Goal: Task Accomplishment & Management: Complete application form

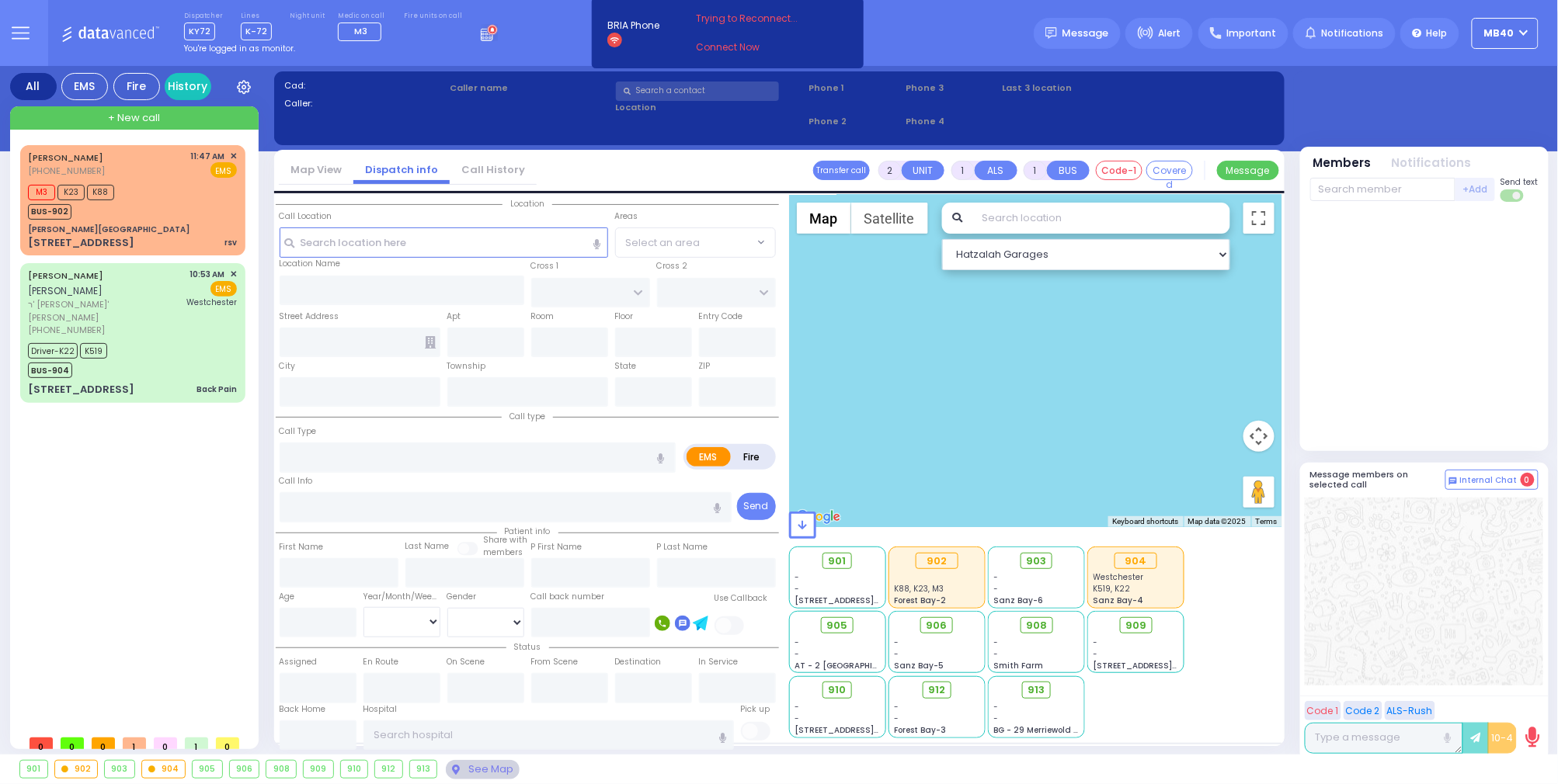
click at [487, 30] on circle at bounding box center [492, 30] width 10 height 10
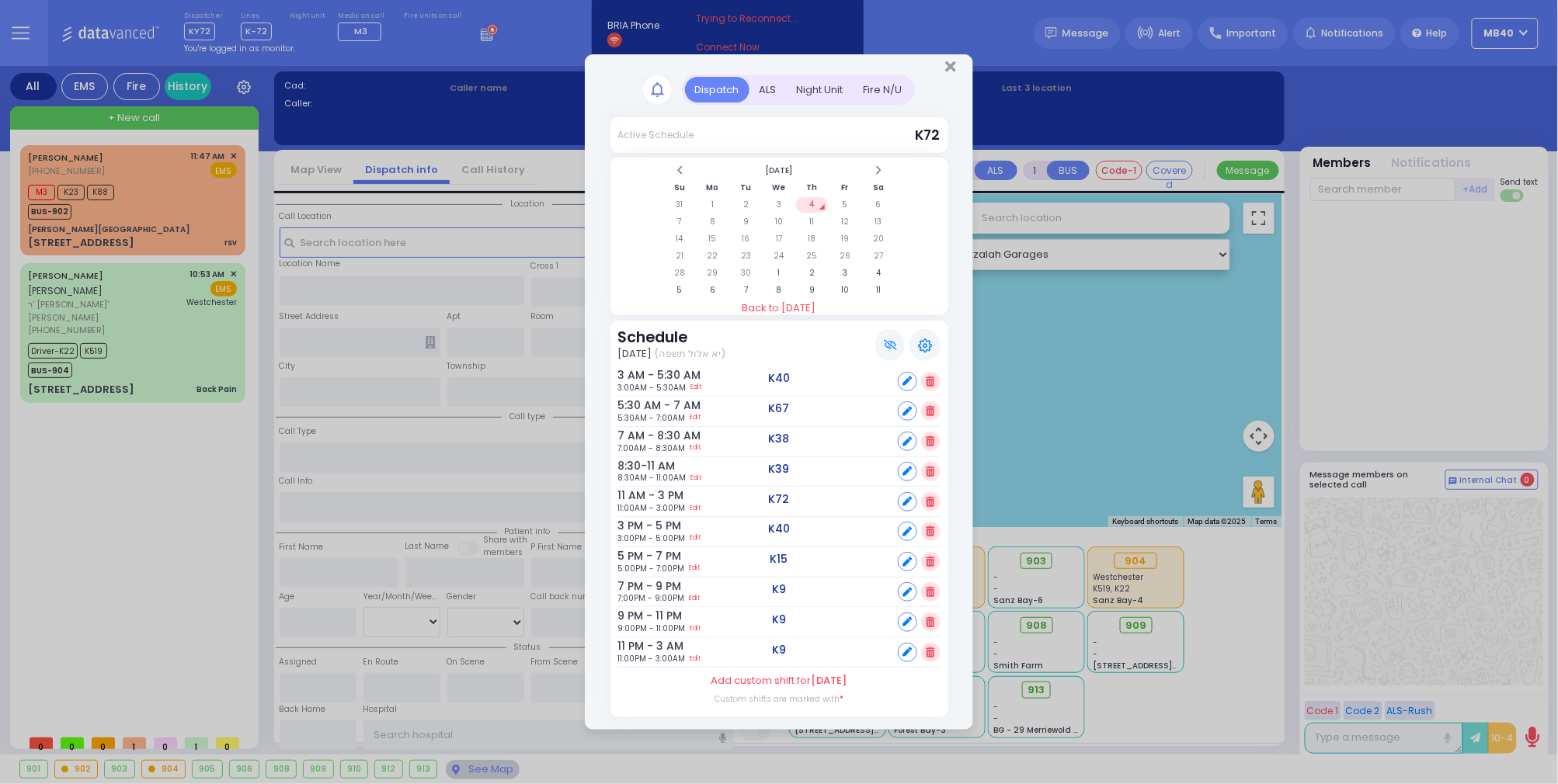
click at [765, 81] on div "ALS" at bounding box center [769, 90] width 37 height 26
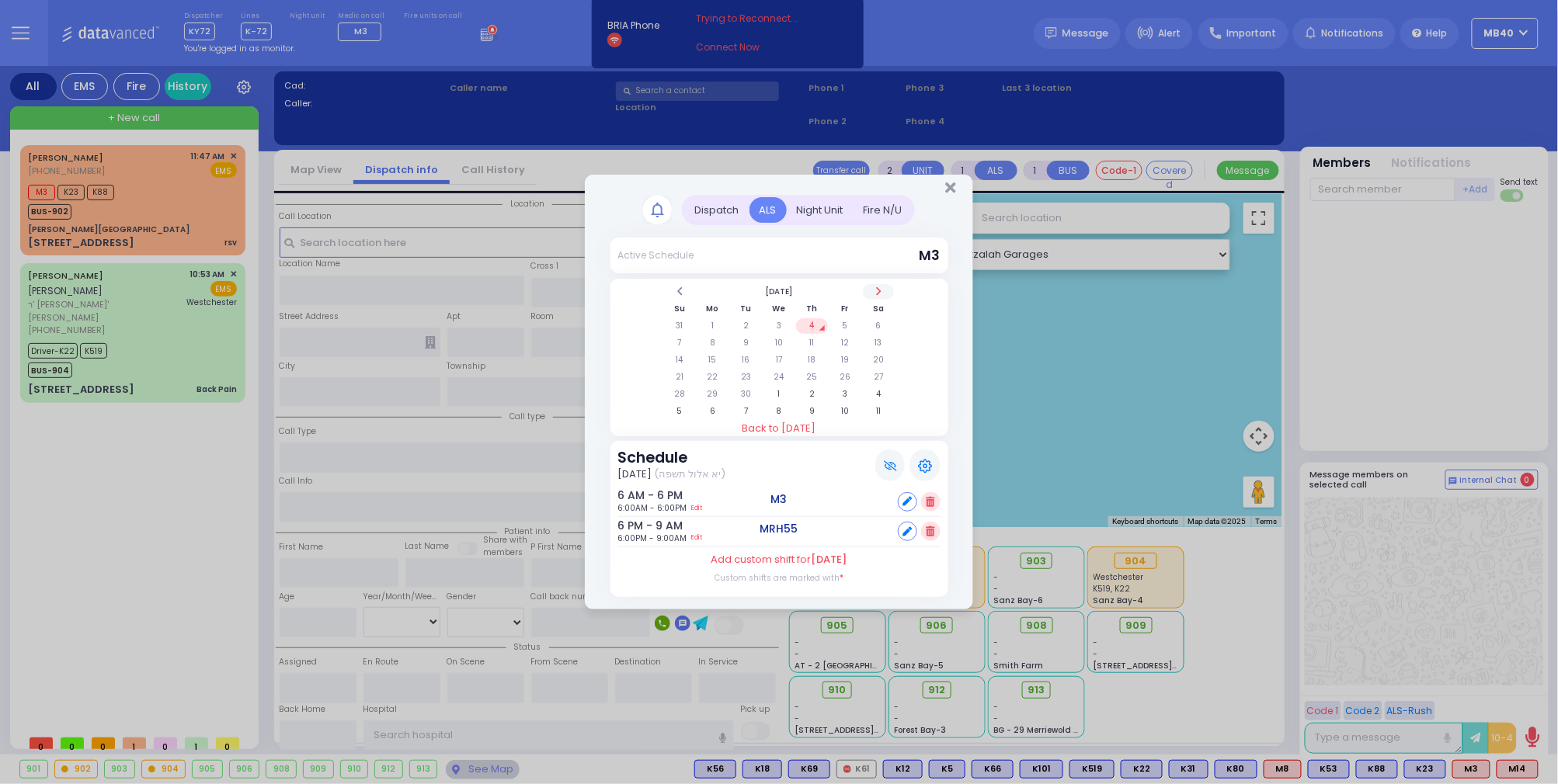
click at [880, 287] on span at bounding box center [879, 291] width 8 height 12
click at [676, 285] on span at bounding box center [680, 291] width 8 height 12
click at [707, 335] on td "8" at bounding box center [713, 343] width 31 height 16
click at [907, 499] on icon at bounding box center [906, 501] width 9 height 9
select select
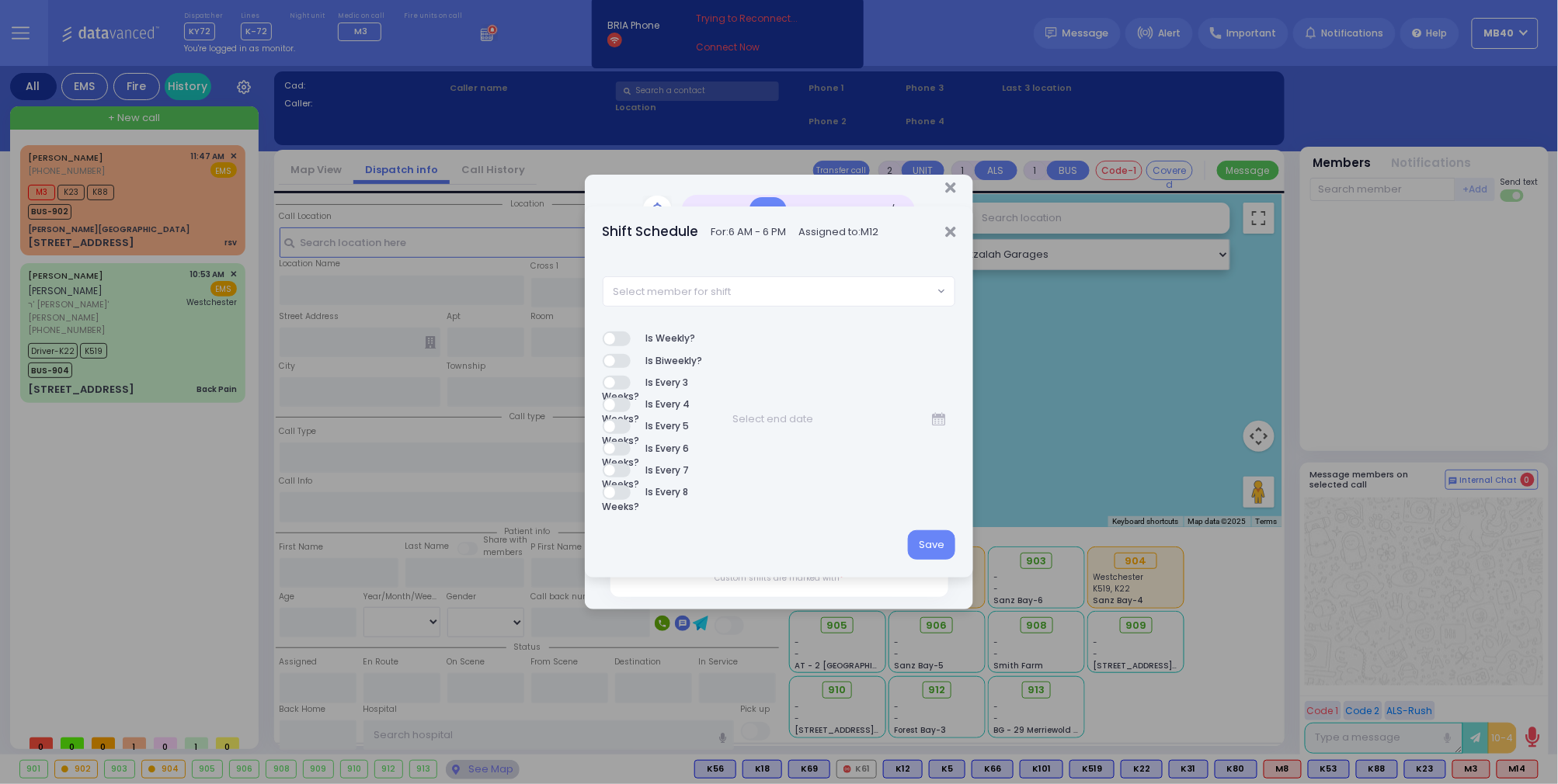
click at [779, 293] on span "Select member for shift" at bounding box center [768, 291] width 330 height 28
type input "m6"
select select "86026ef4-d6af-4608-b2af-d1b3b0119fc7"
click at [939, 534] on button "Save" at bounding box center [932, 545] width 47 height 30
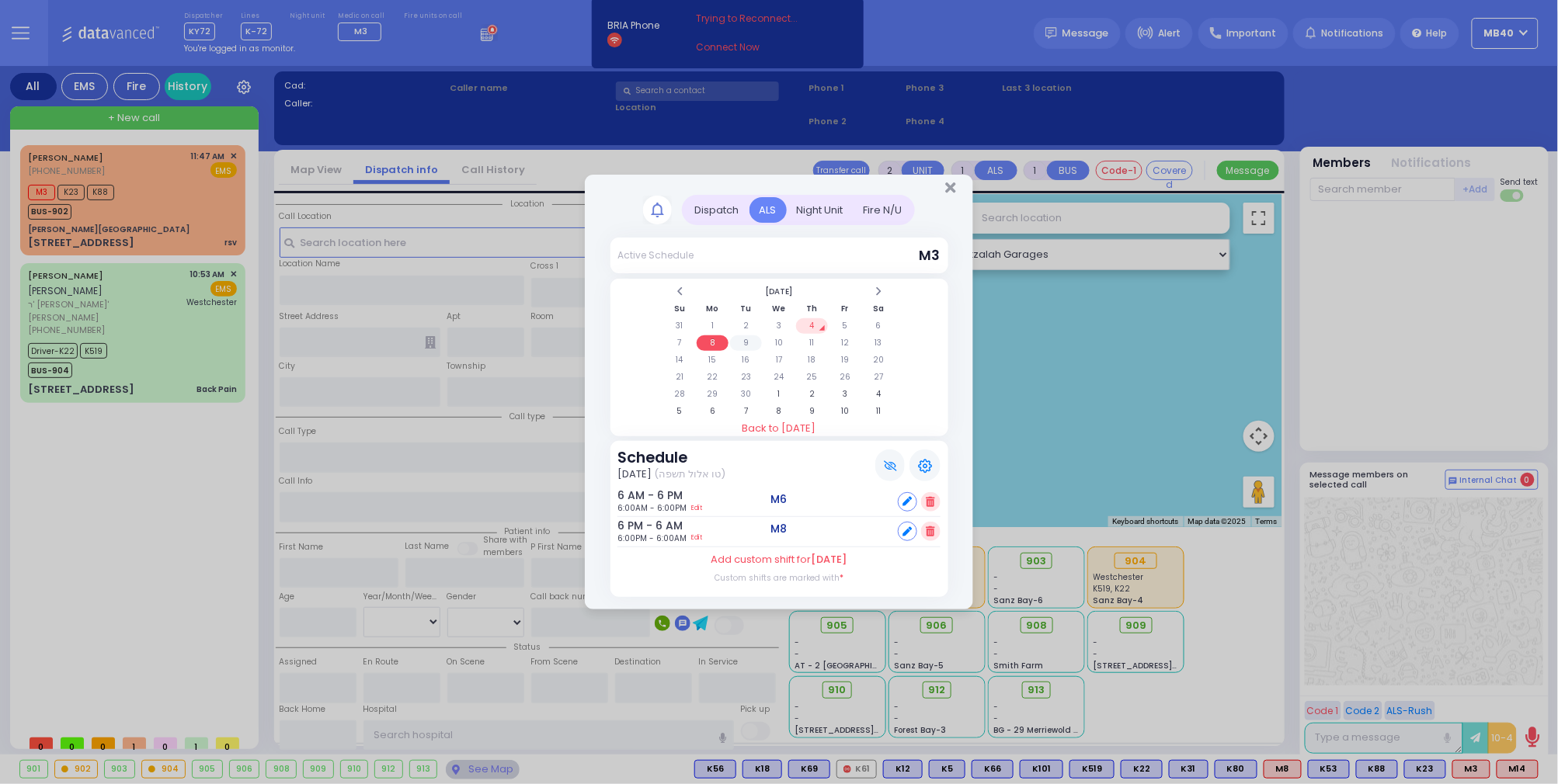
click at [749, 339] on td "9" at bounding box center [746, 343] width 31 height 16
click at [905, 497] on icon at bounding box center [906, 501] width 9 height 9
select select
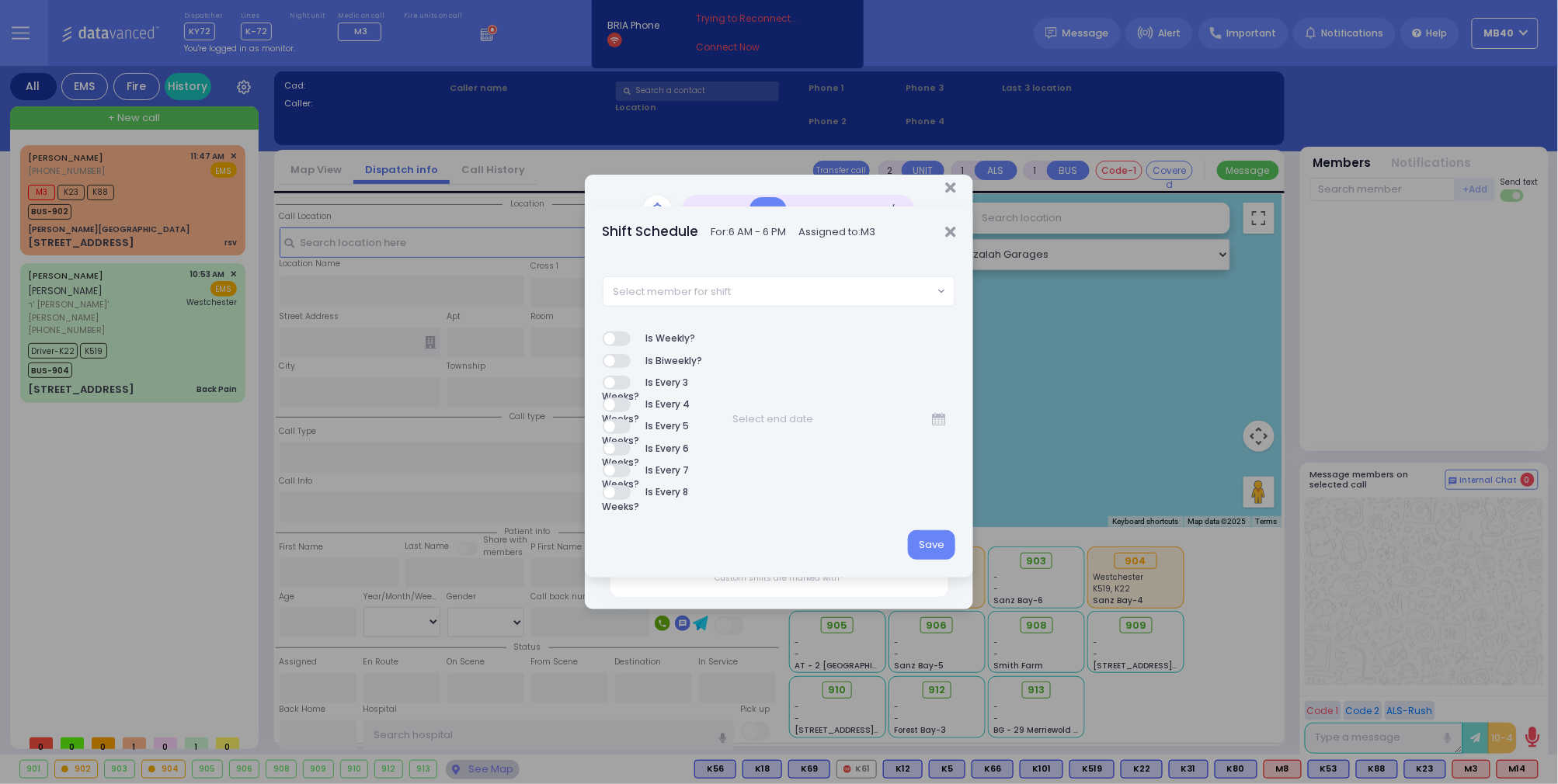
click at [784, 289] on span "Select member for shift" at bounding box center [768, 291] width 330 height 28
type input "m12"
select select "946f5b26-7864-49d0-854f-0fc8fa82d363"
click at [934, 540] on button "Save" at bounding box center [932, 545] width 47 height 30
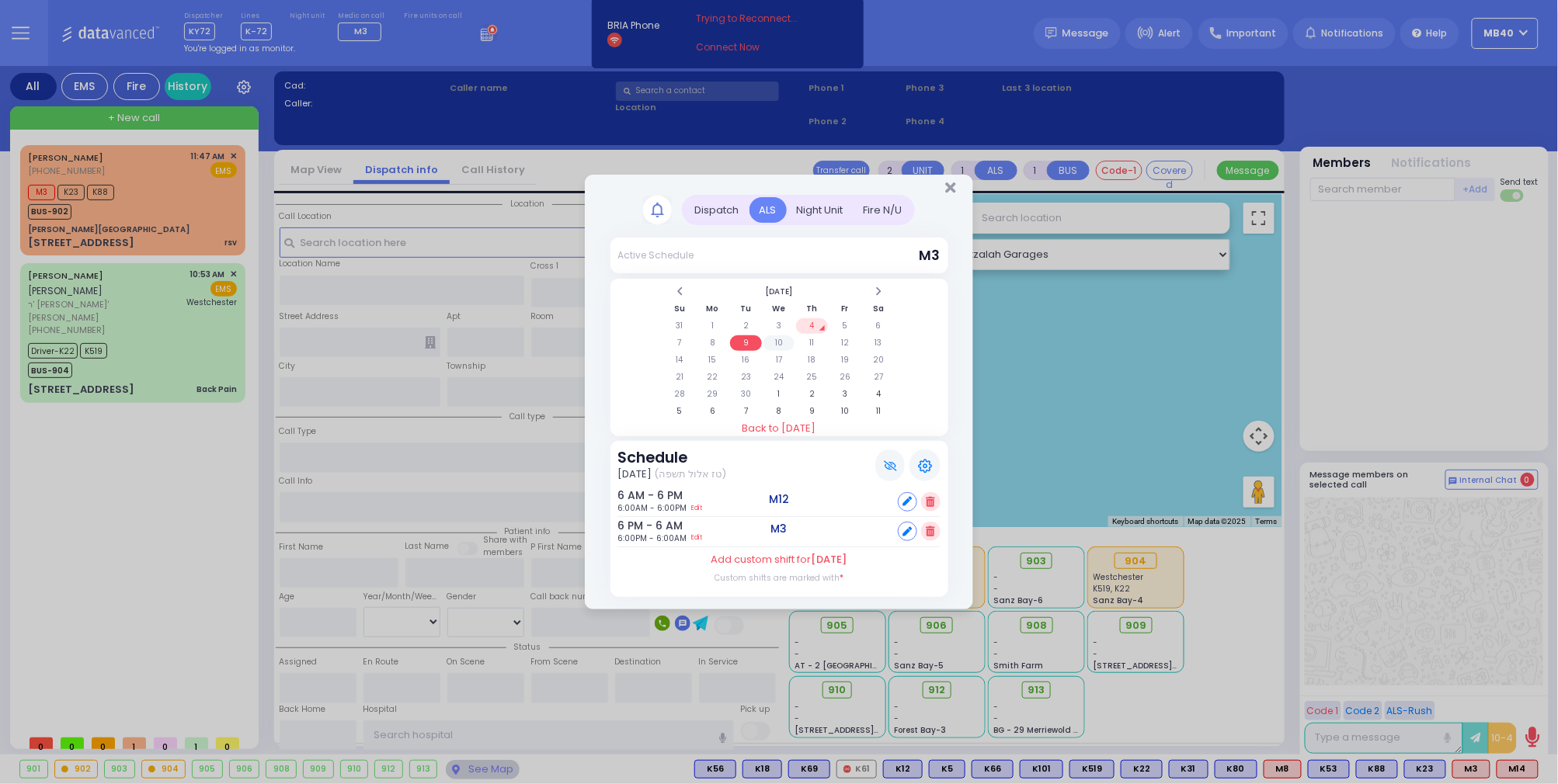
click at [777, 343] on td "10" at bounding box center [779, 343] width 31 height 16
click at [907, 529] on icon at bounding box center [906, 531] width 9 height 9
select select
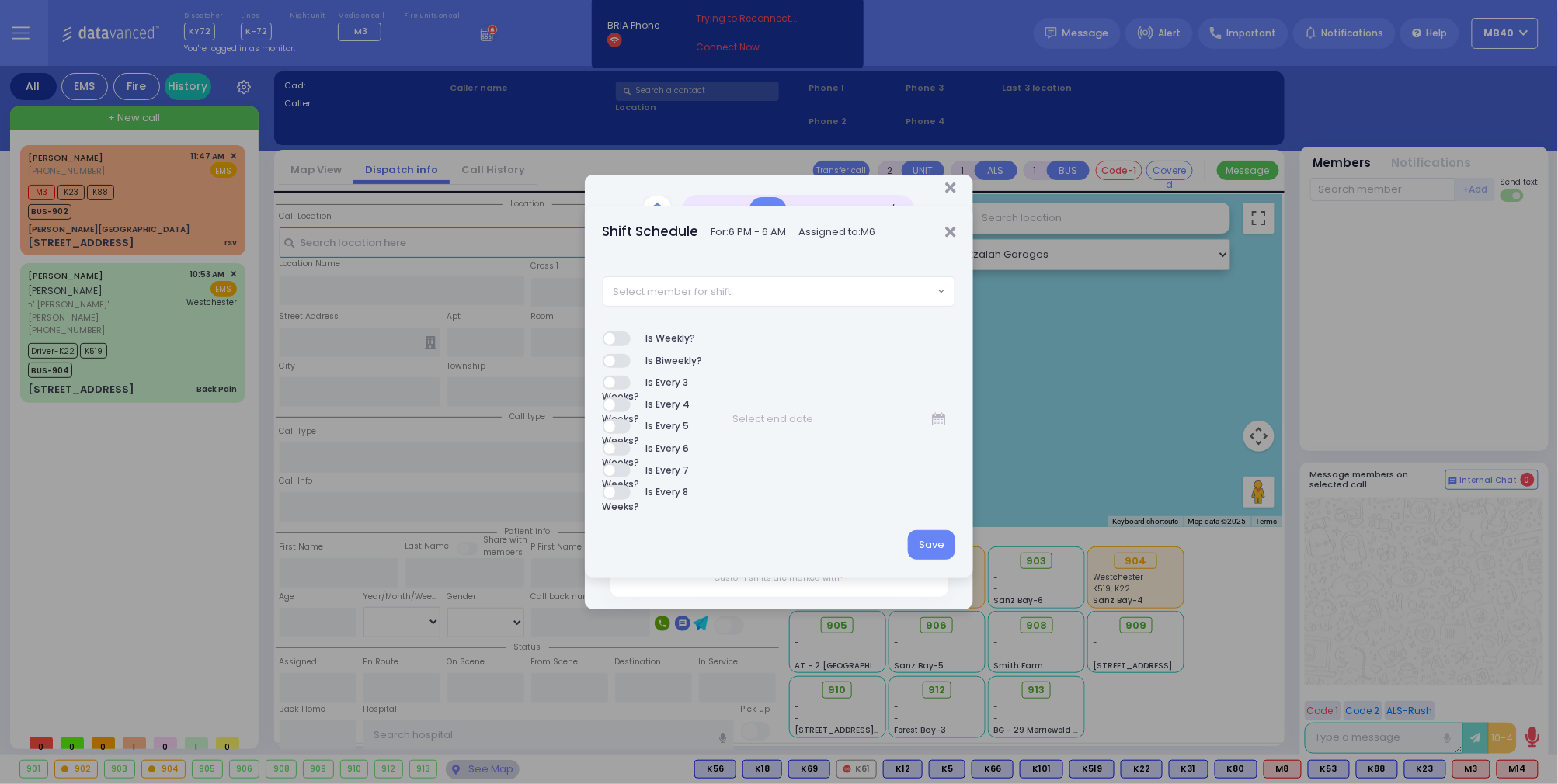
click at [806, 292] on span "Select member for shift" at bounding box center [768, 291] width 330 height 28
type input "M3"
select select "0bc4bf6d-6c4f-4fd2-87d0-ec4d8528871f"
click at [934, 545] on button "Save" at bounding box center [932, 545] width 47 height 30
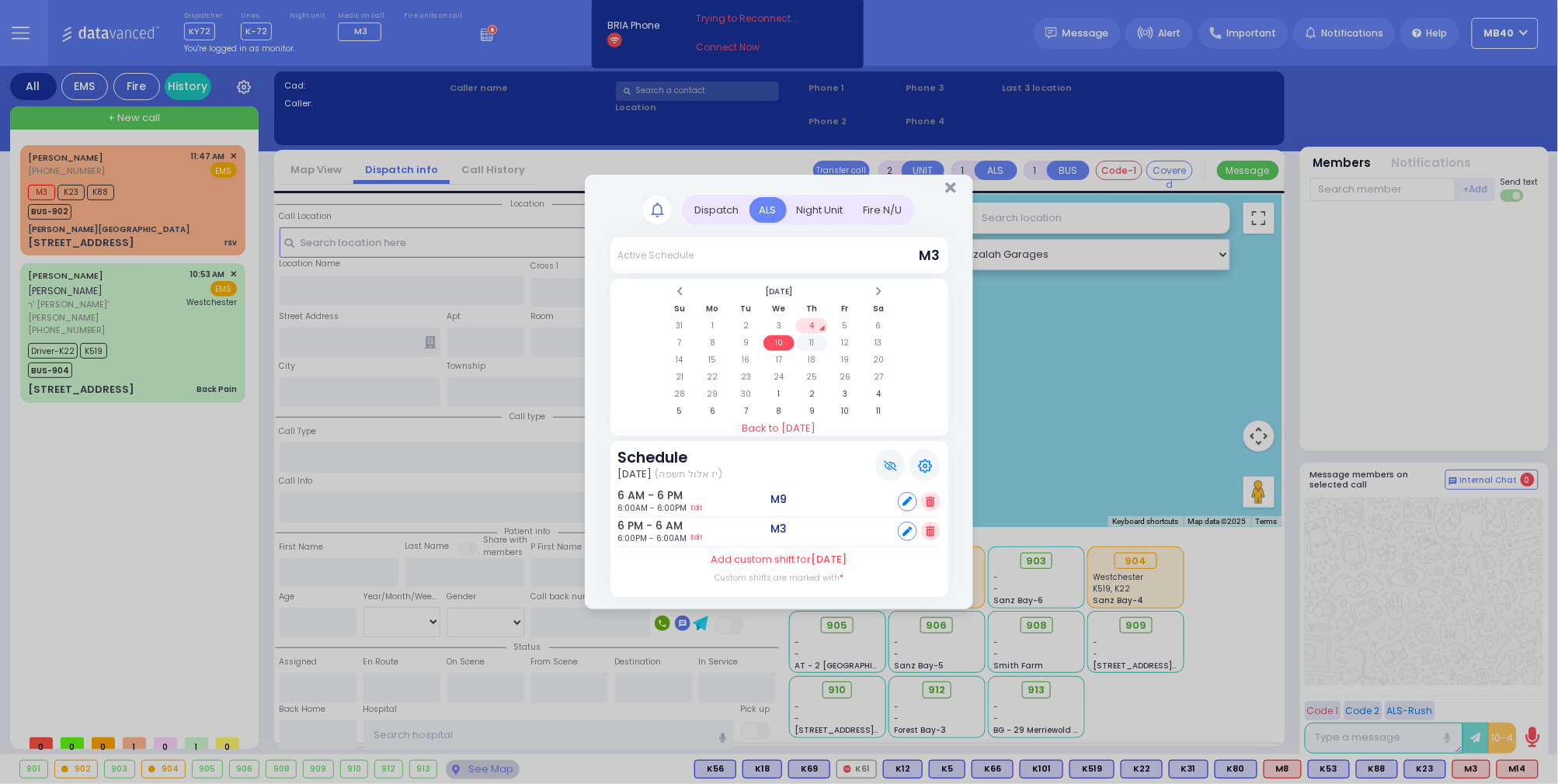
click at [814, 339] on td "11" at bounding box center [812, 343] width 31 height 16
click at [838, 338] on td "12" at bounding box center [845, 343] width 31 height 16
click at [951, 186] on icon "Close" at bounding box center [951, 188] width 10 height 16
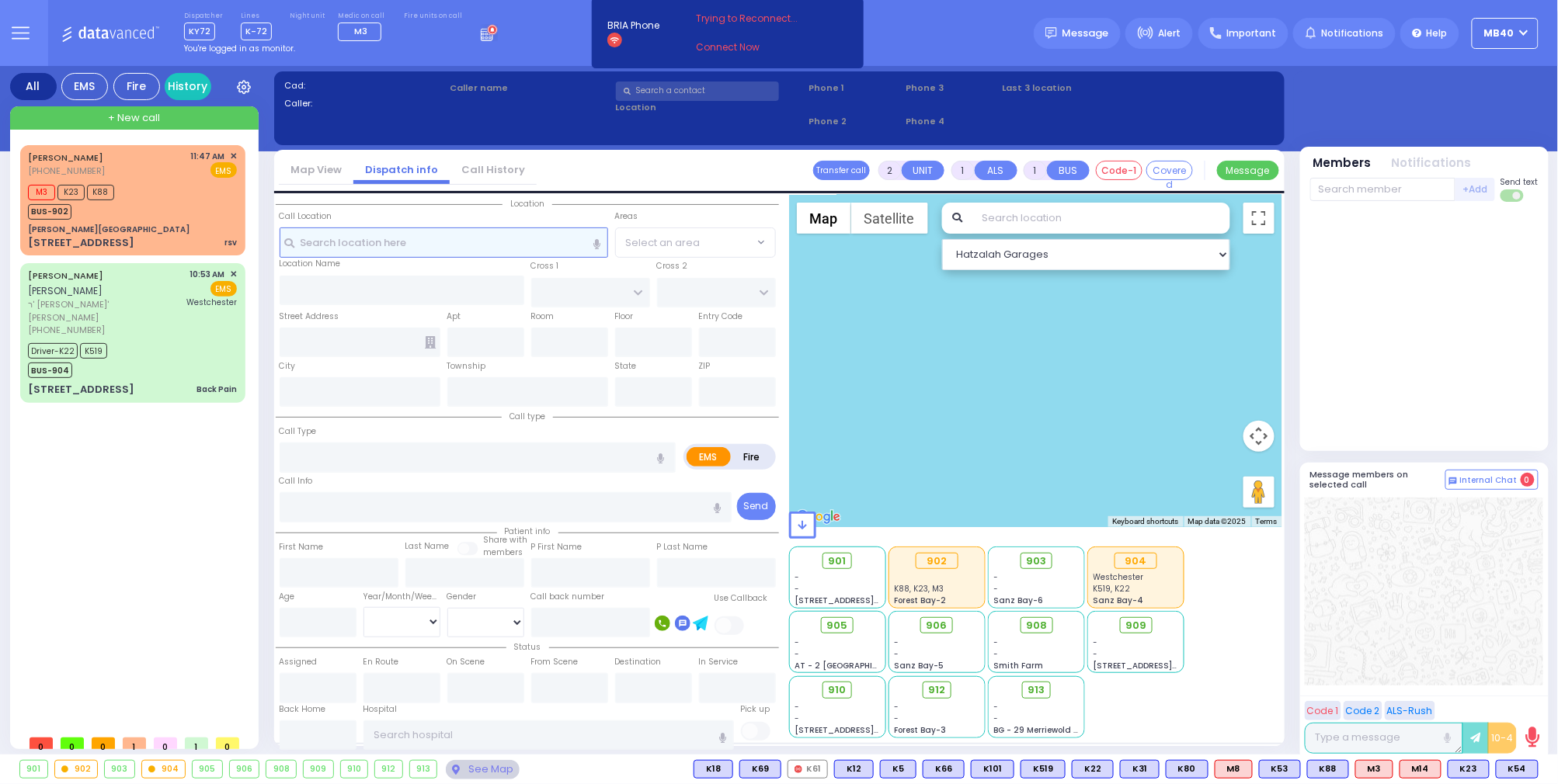
select select
radio input "true"
type input "ARON"
type input "TEITELBAUM"
select select
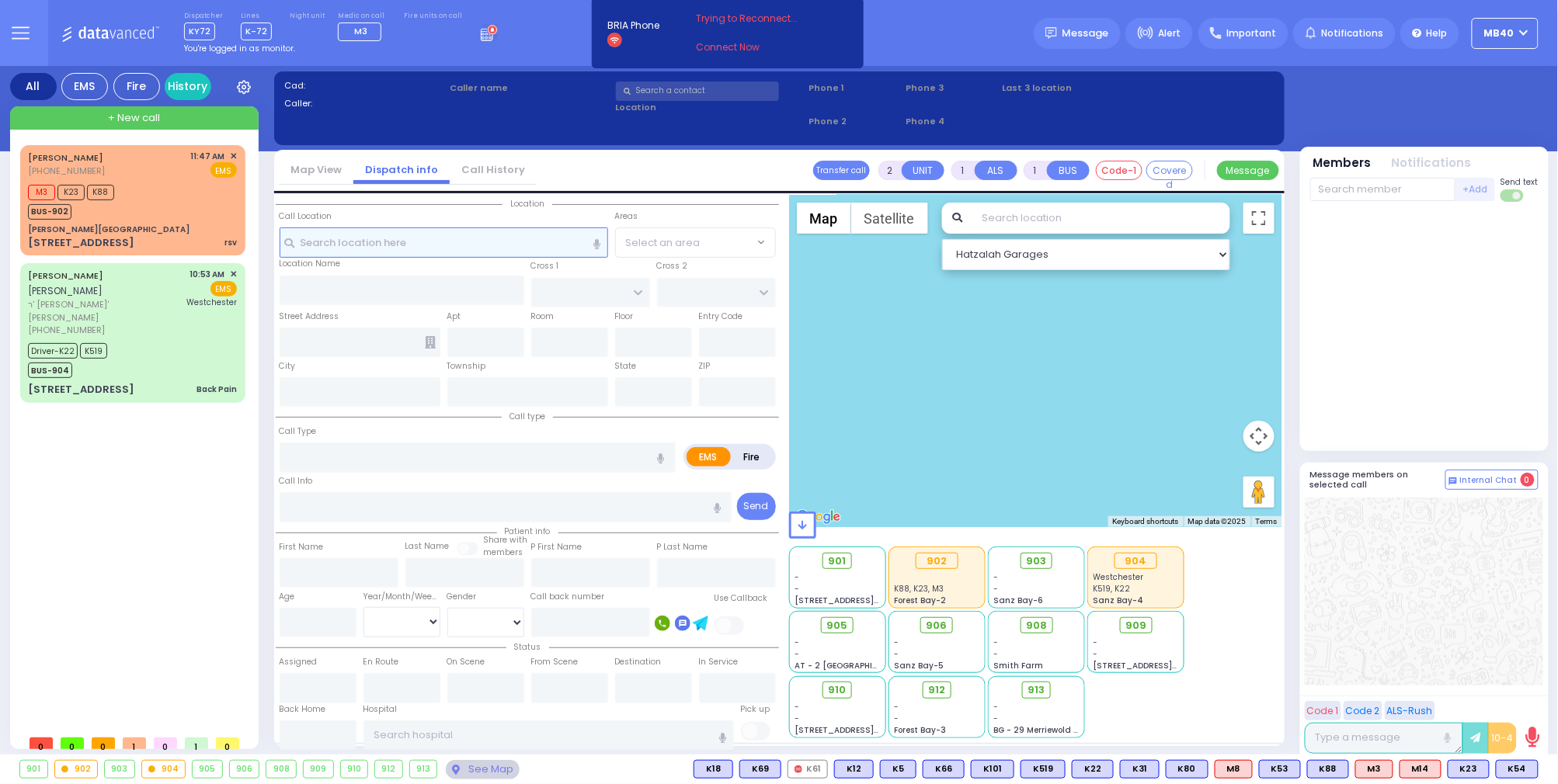
type input "12:22"
select select
radio input "true"
select select
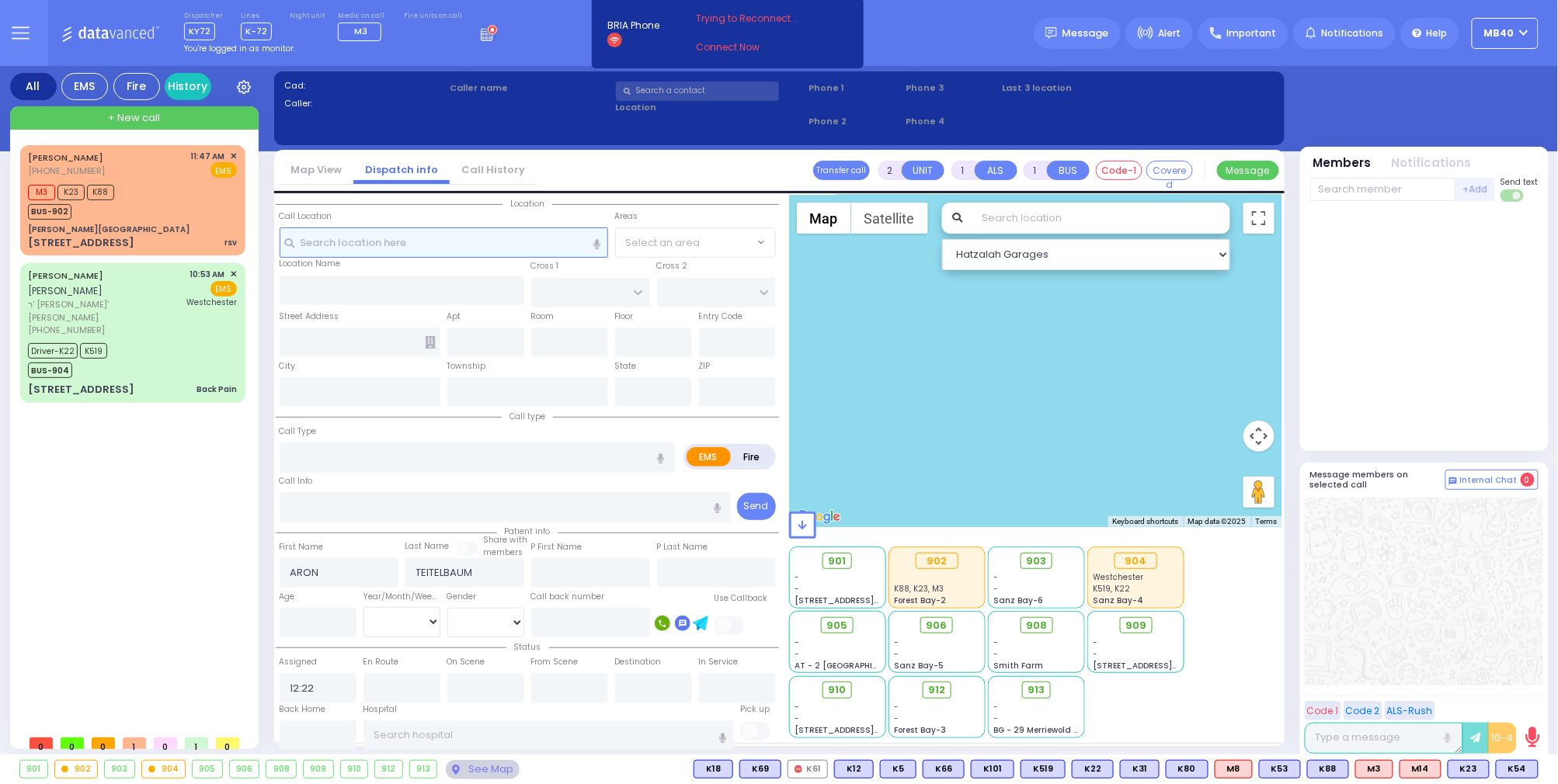
radio input "true"
select select
radio input "true"
select select
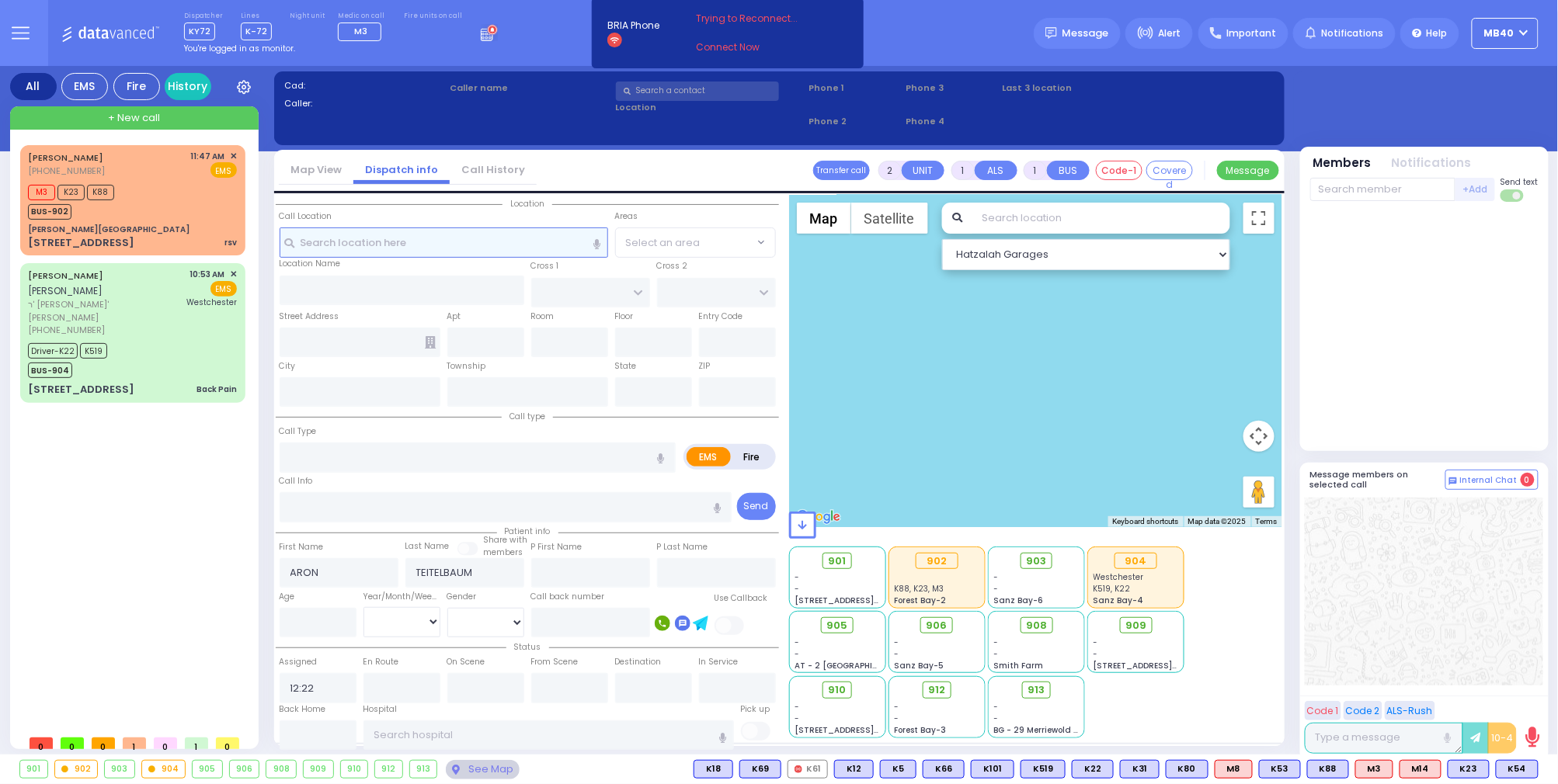
type input "FOREST RD"
type input "5 SANZ CT"
type input "201"
type input "Monroe"
type input "[US_STATE]"
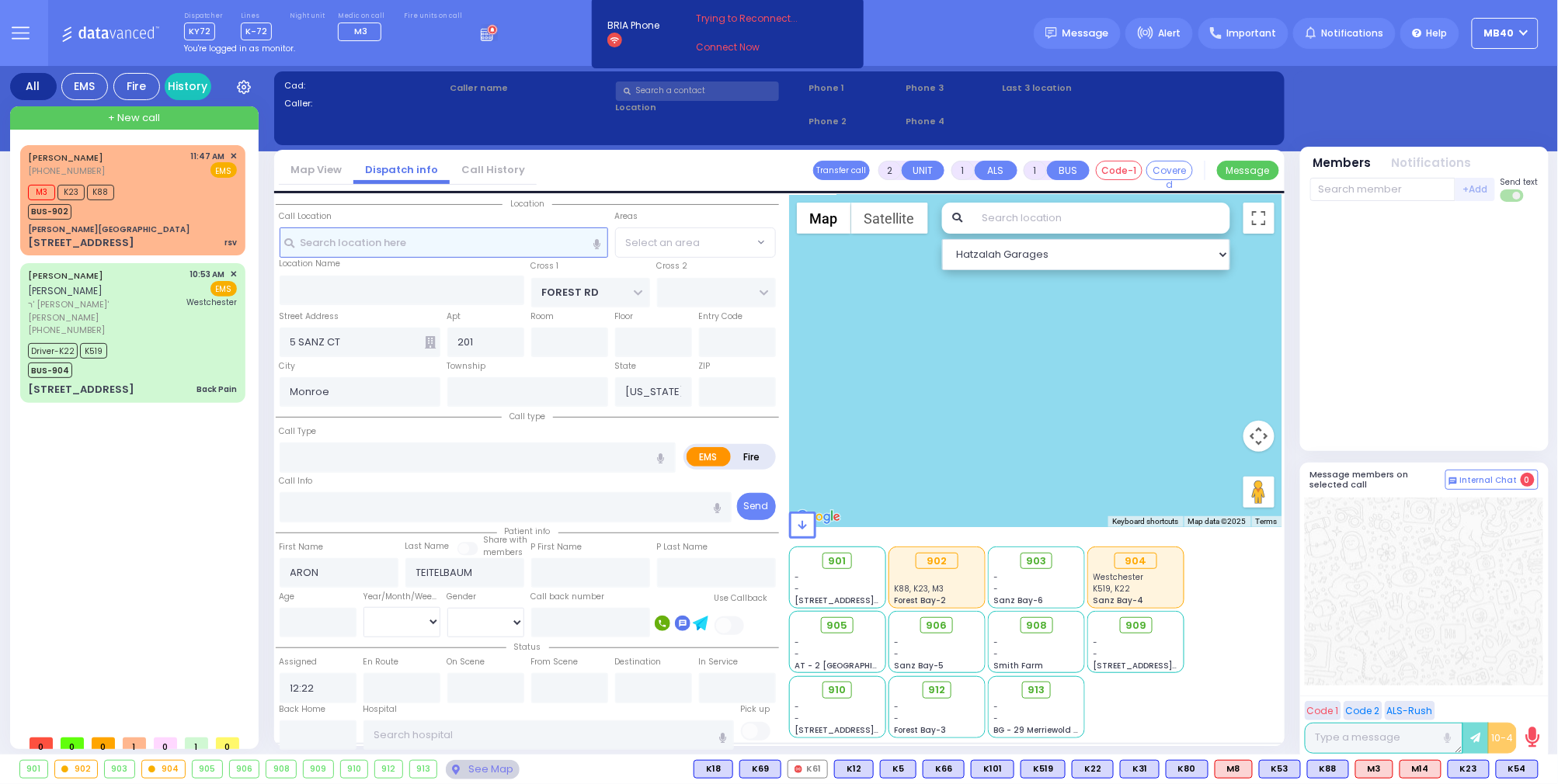
type input "10950"
radio input "true"
select select
type input "12:24"
type input "add"
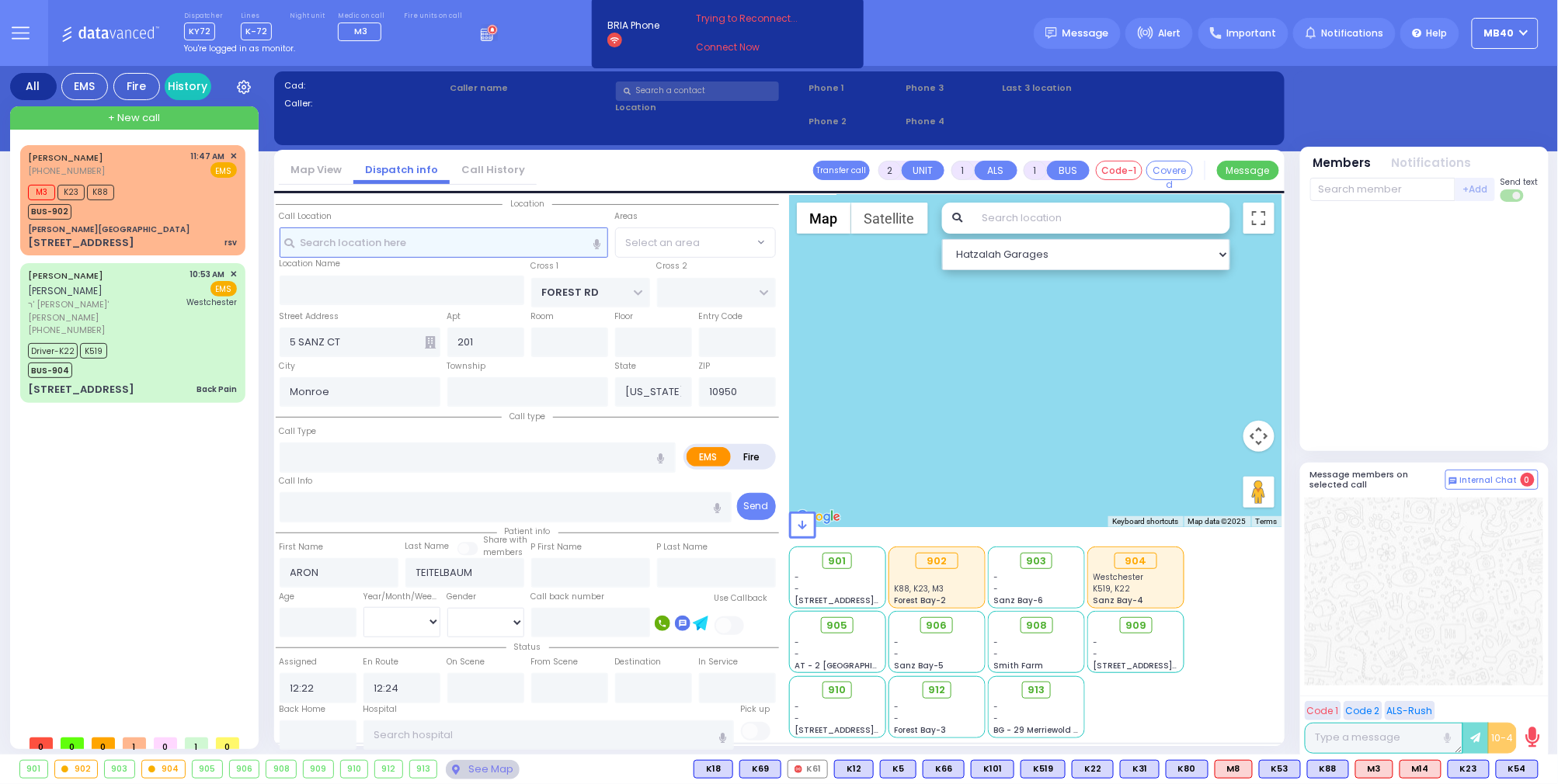
radio input "true"
select select
